Goal: Task Accomplishment & Management: Use online tool/utility

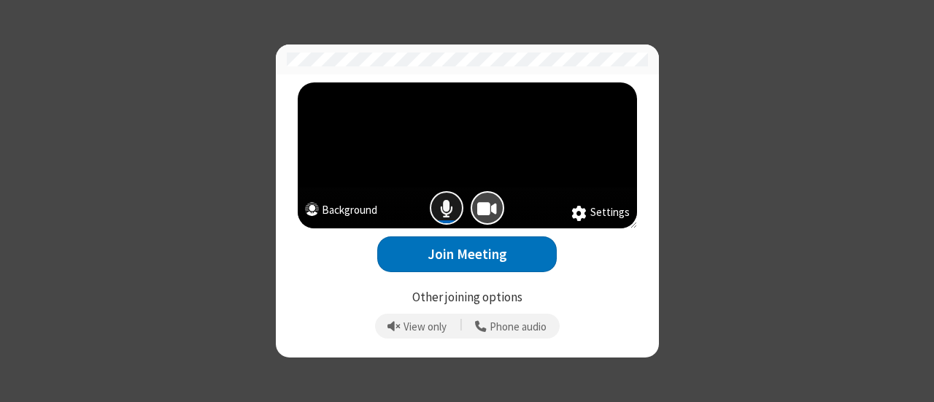
click at [452, 214] on span "Mic is on" at bounding box center [446, 208] width 13 height 21
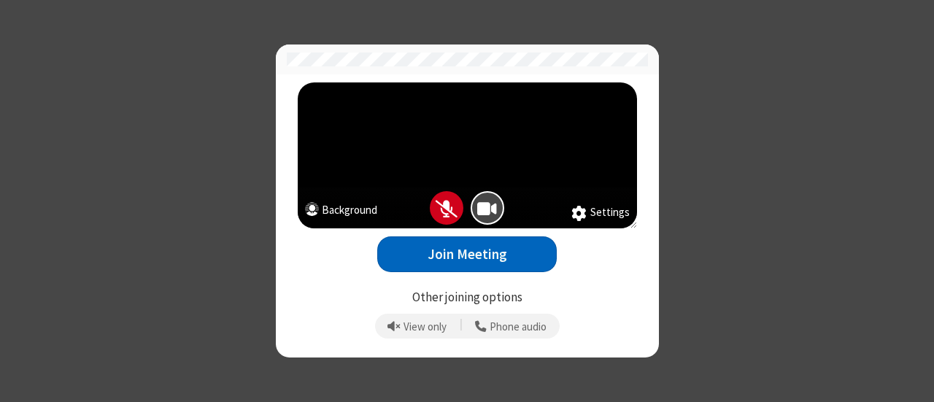
click at [485, 257] on button "Join Meeting" at bounding box center [466, 254] width 179 height 36
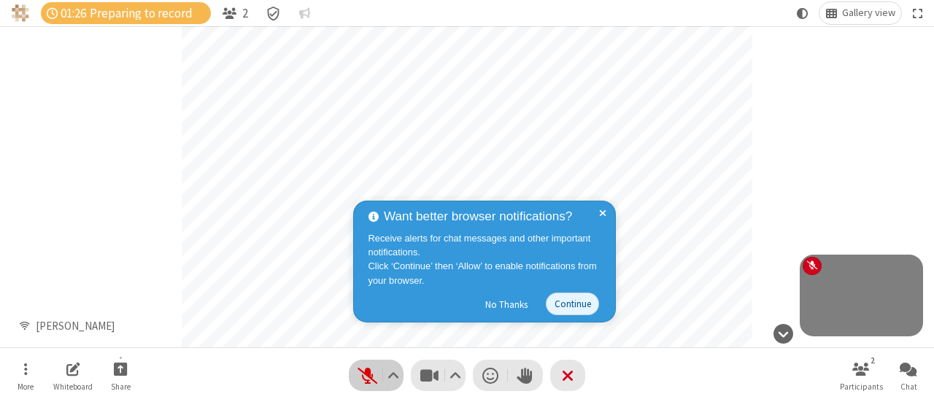
click at [366, 369] on span "Unmute (Alt+A)" at bounding box center [367, 375] width 22 height 21
click at [366, 369] on span "Mute (Alt+A)" at bounding box center [367, 375] width 22 height 21
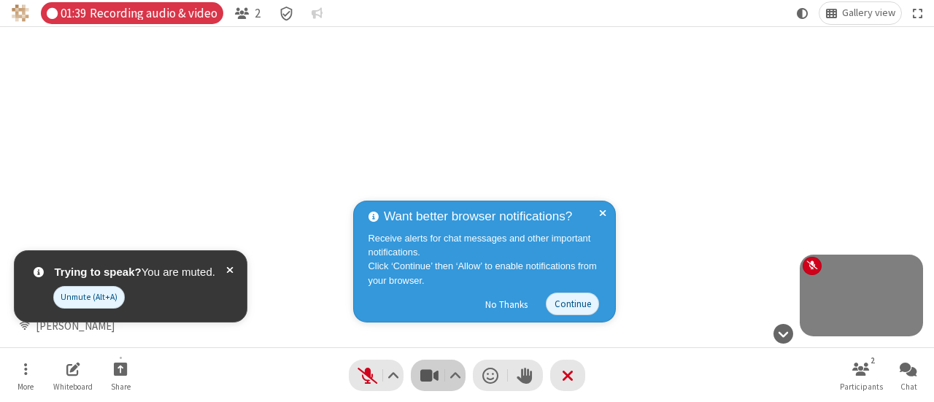
click at [435, 379] on span "Stop video (Alt+V)" at bounding box center [429, 375] width 22 height 21
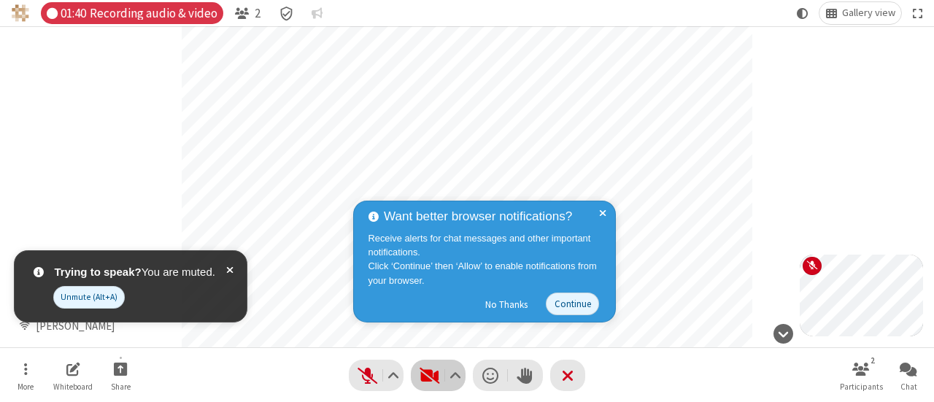
click at [435, 379] on span "Start video (Alt+V)" at bounding box center [429, 375] width 22 height 21
